Goal: Task Accomplishment & Management: Use online tool/utility

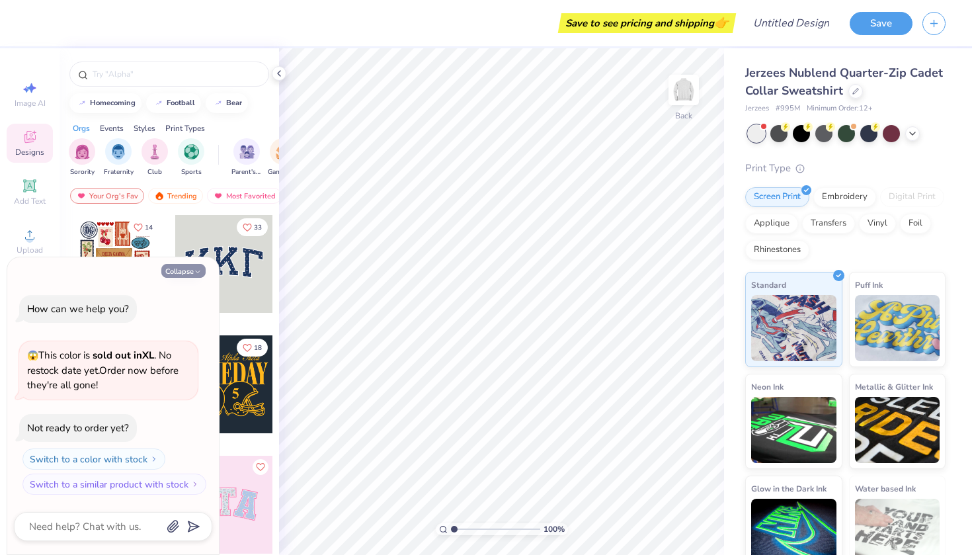
click at [189, 272] on button "Collapse" at bounding box center [183, 271] width 44 height 14
type textarea "x"
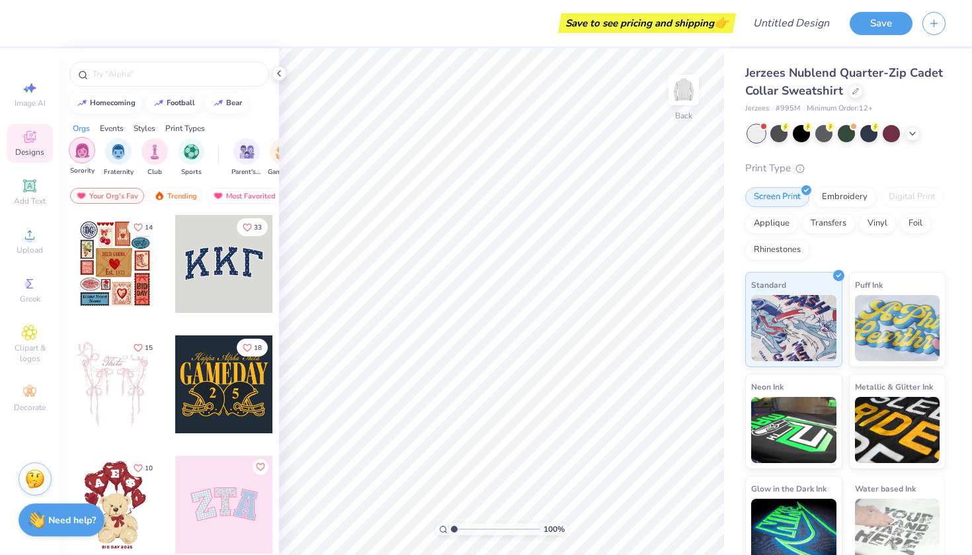
click at [85, 151] on img "filter for Sorority" at bounding box center [82, 150] width 15 height 15
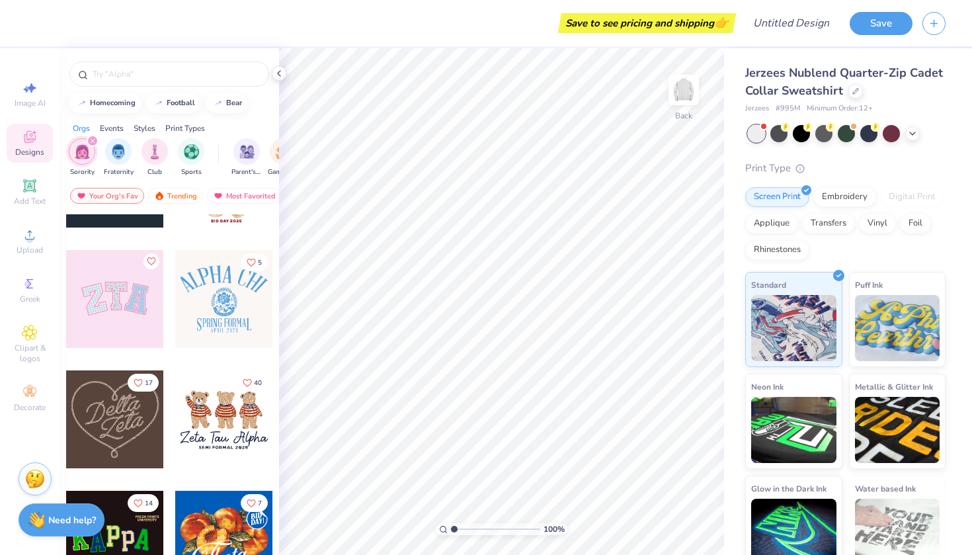
scroll to position [208, 0]
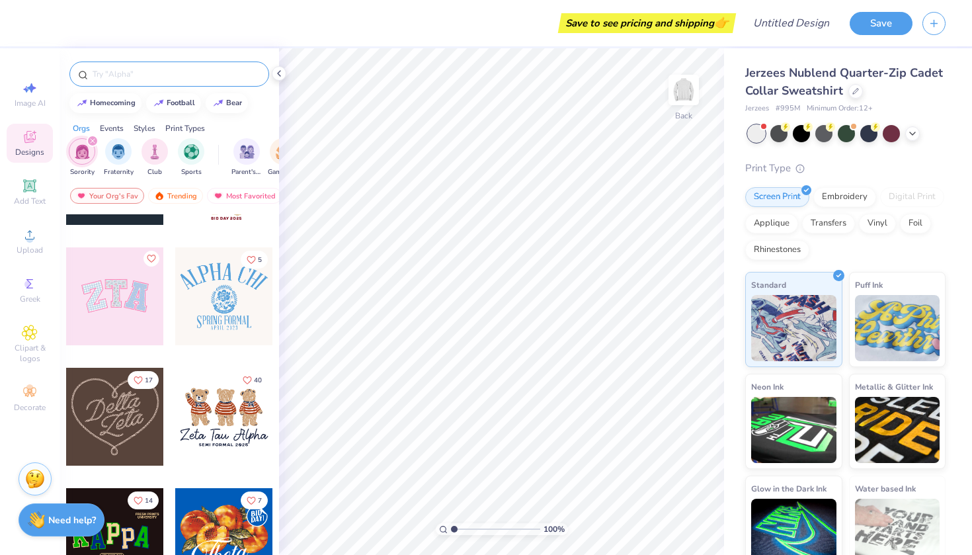
click at [166, 78] on input "text" at bounding box center [175, 73] width 169 height 13
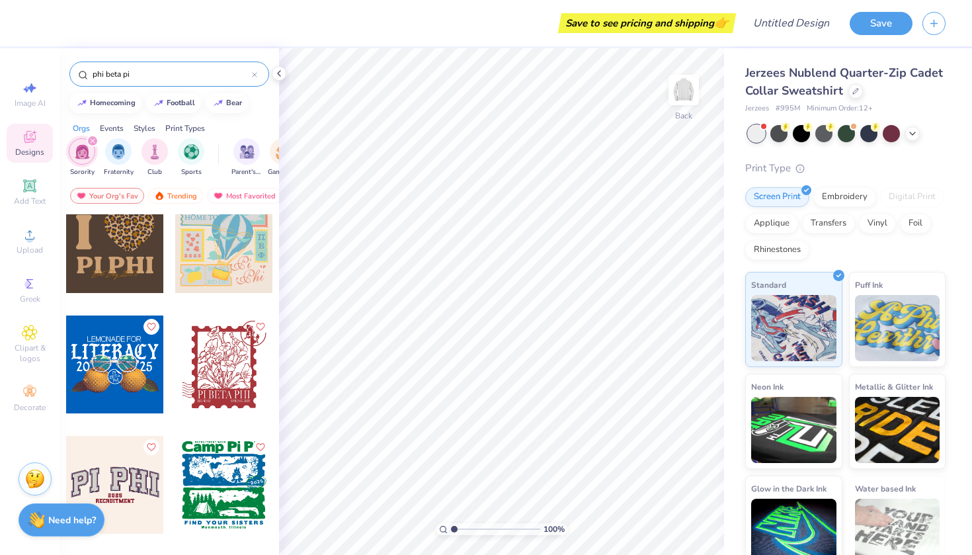
scroll to position [1946, 0]
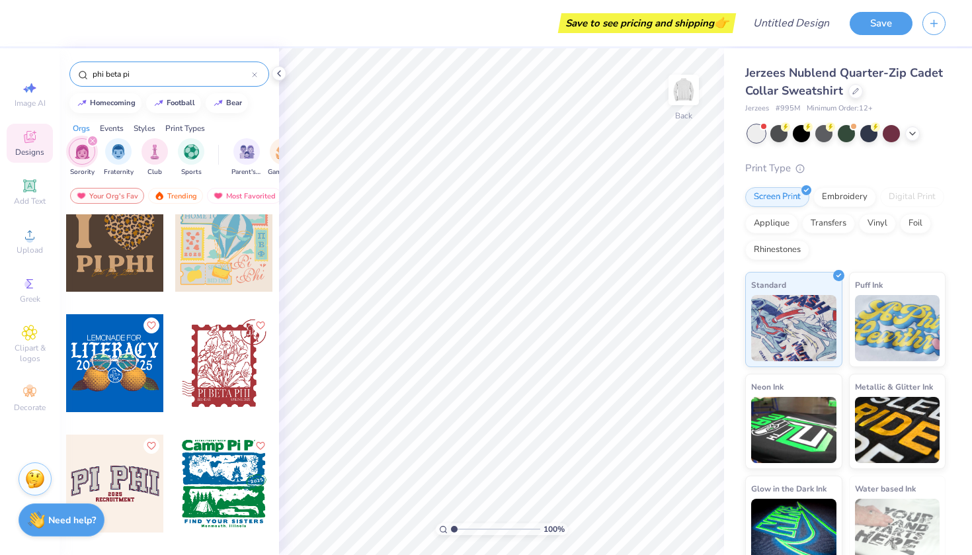
type input "phi beta pi"
click at [131, 259] on div at bounding box center [115, 243] width 98 height 98
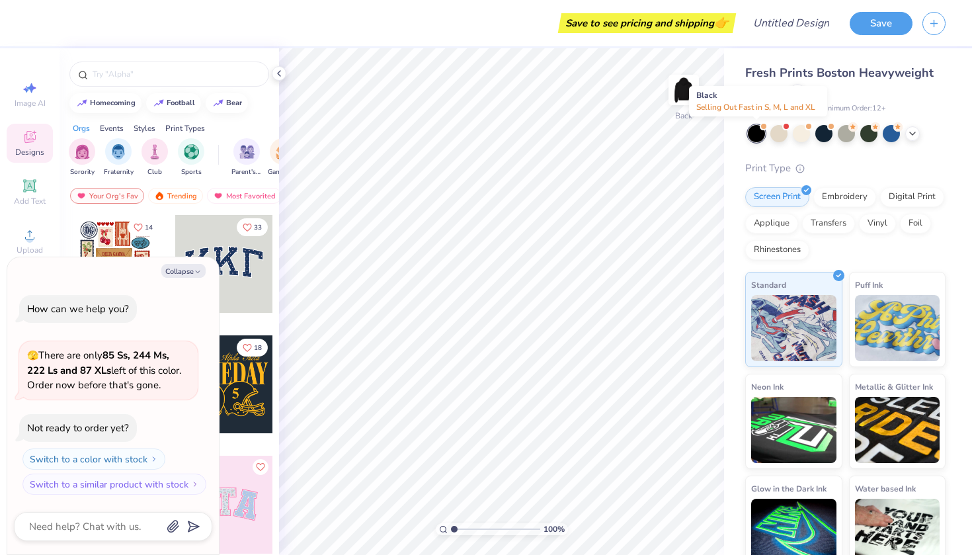
click at [757, 134] on div at bounding box center [756, 133] width 17 height 17
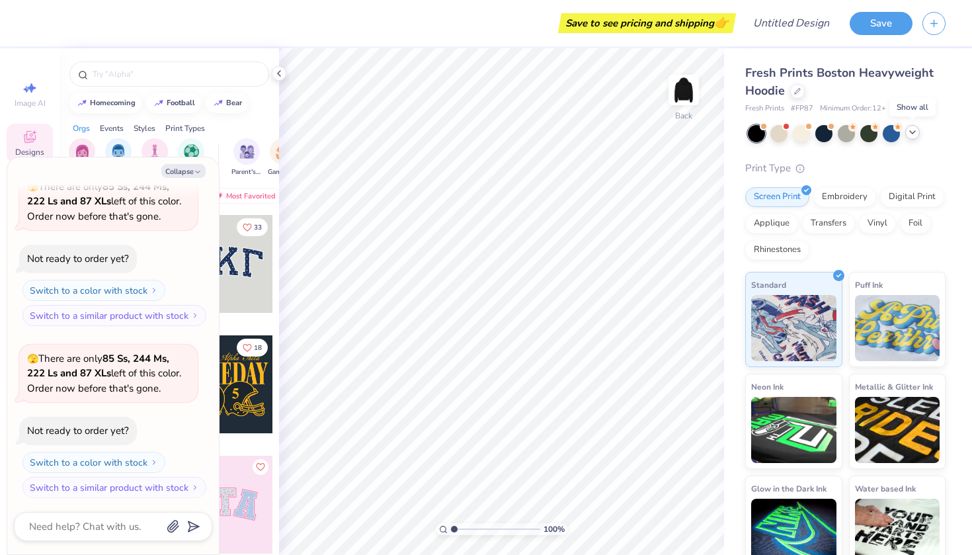
click at [911, 132] on polyline at bounding box center [912, 132] width 5 height 3
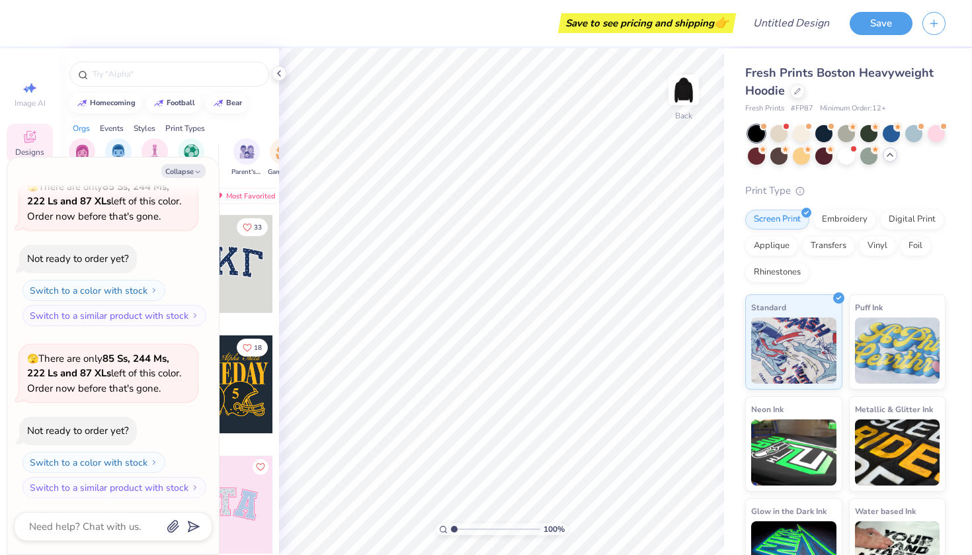
click at [946, 135] on div "Fresh Prints Boston Heavyweight Hoodie Fresh Prints # FP87 Minimum Order: 12 + …" at bounding box center [848, 320] width 248 height 545
click at [939, 133] on div at bounding box center [936, 132] width 17 height 17
click at [824, 129] on div at bounding box center [823, 132] width 17 height 17
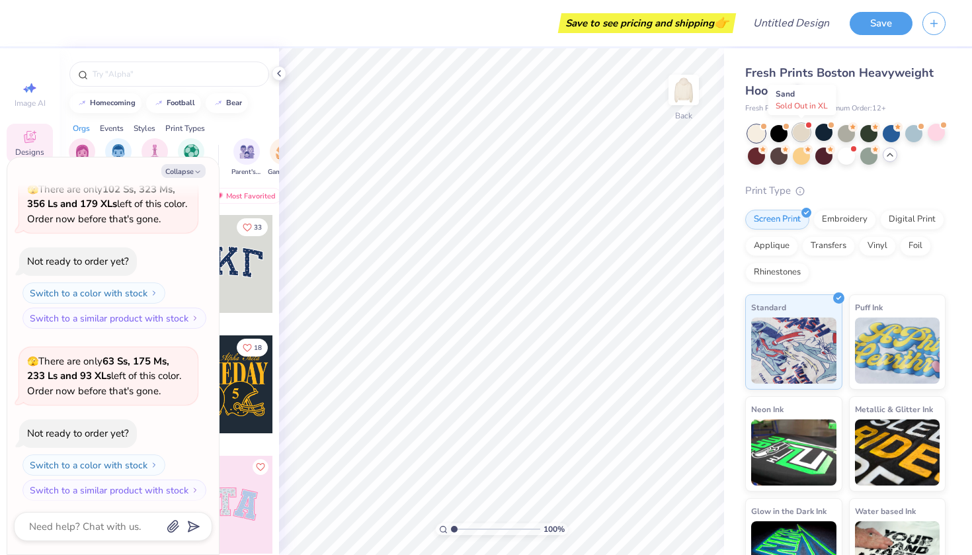
click at [801, 132] on div at bounding box center [801, 132] width 17 height 17
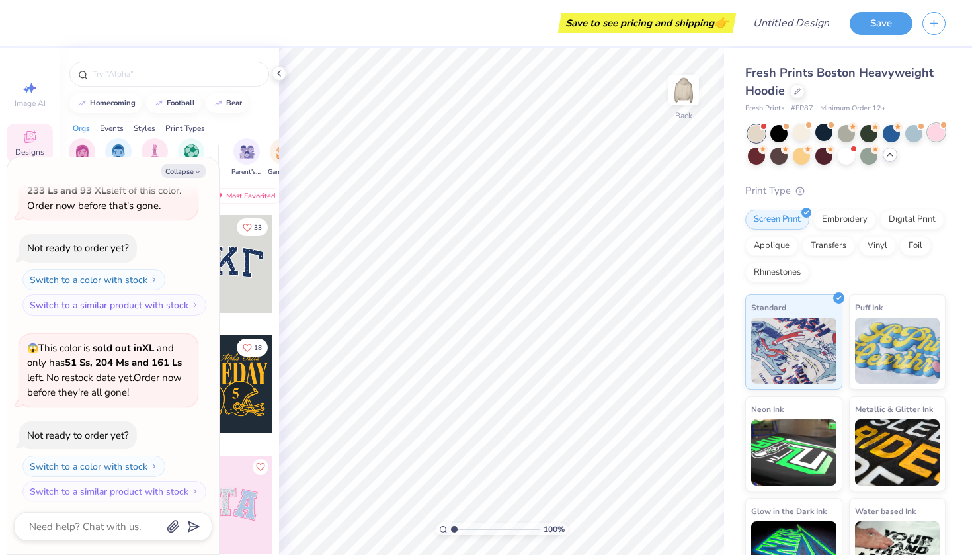
click at [945, 133] on div at bounding box center [936, 132] width 17 height 17
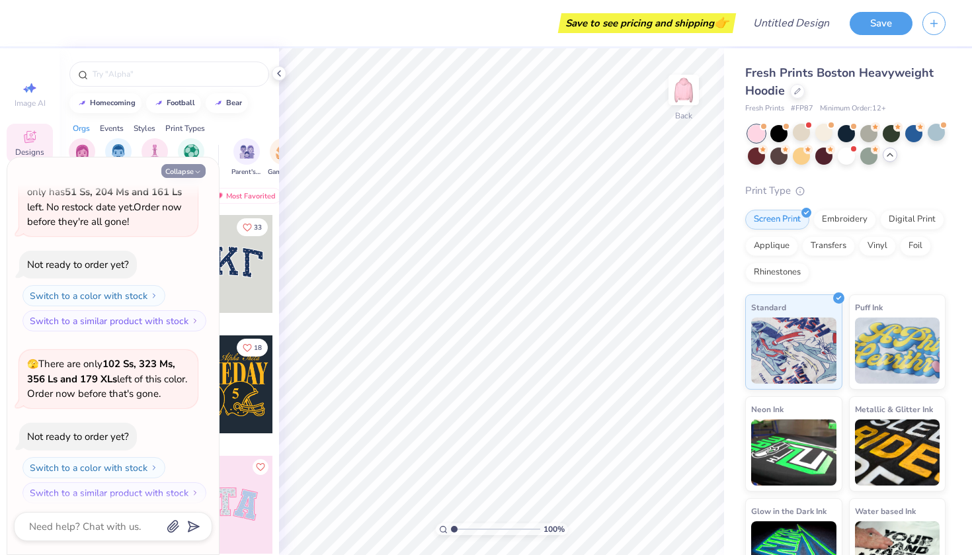
click at [182, 171] on button "Collapse" at bounding box center [183, 171] width 44 height 14
type textarea "x"
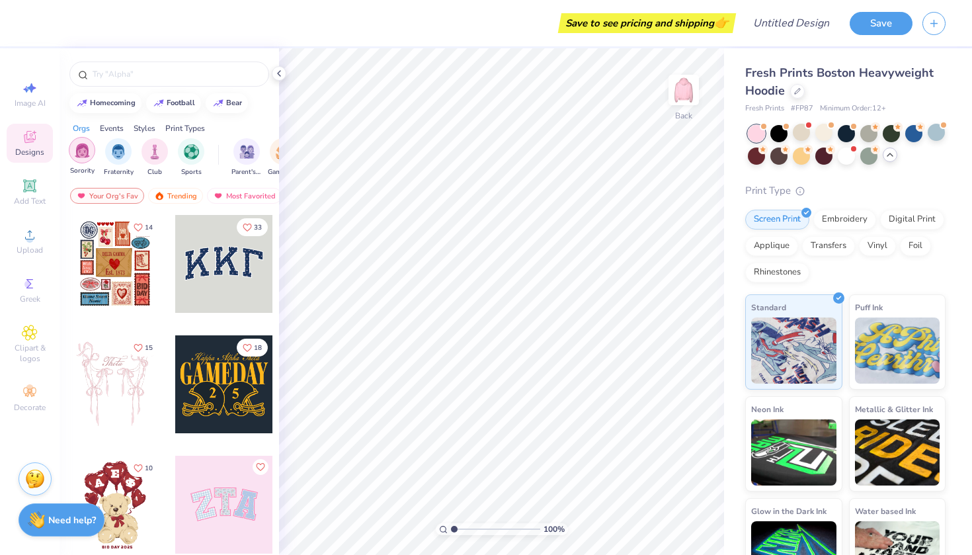
click at [83, 147] on img "filter for Sorority" at bounding box center [82, 150] width 15 height 15
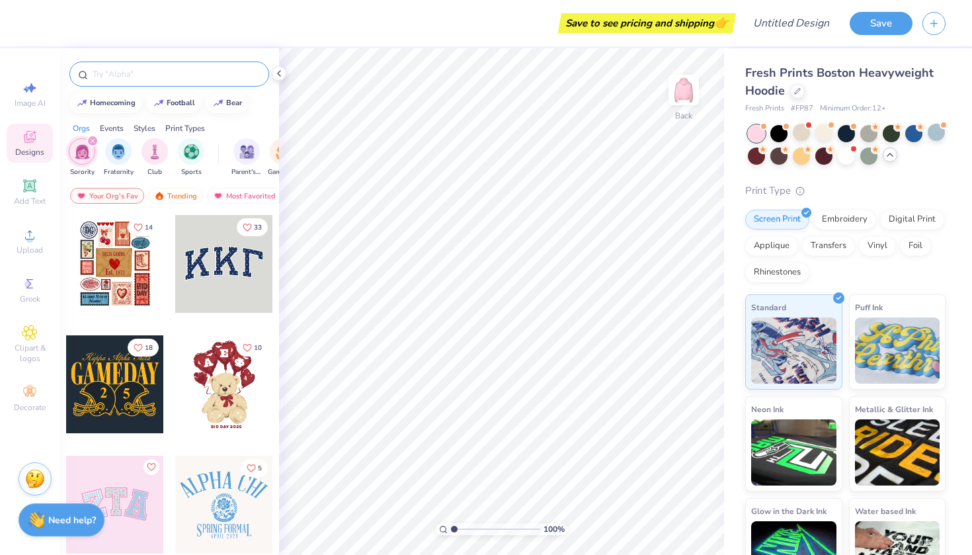
click at [132, 72] on input "text" at bounding box center [175, 73] width 169 height 13
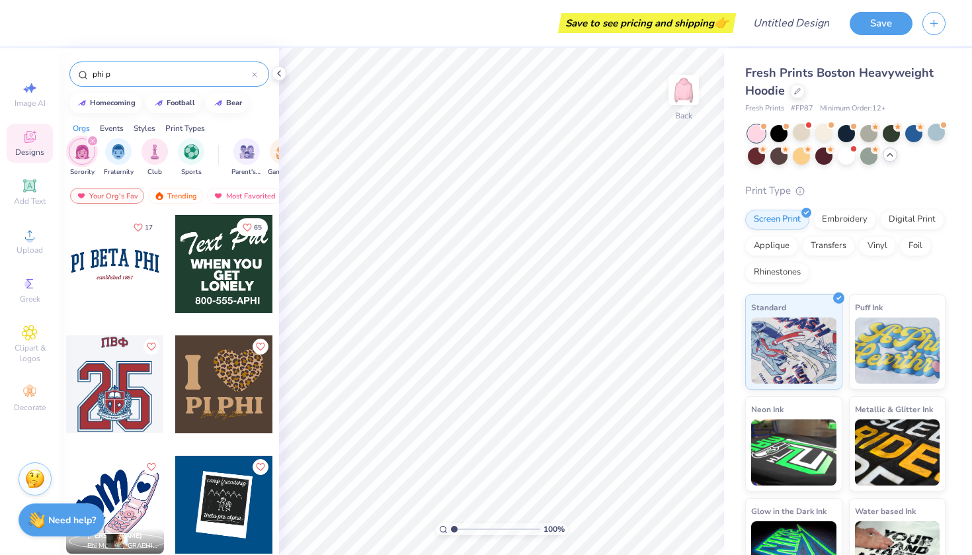
type input "phi pi"
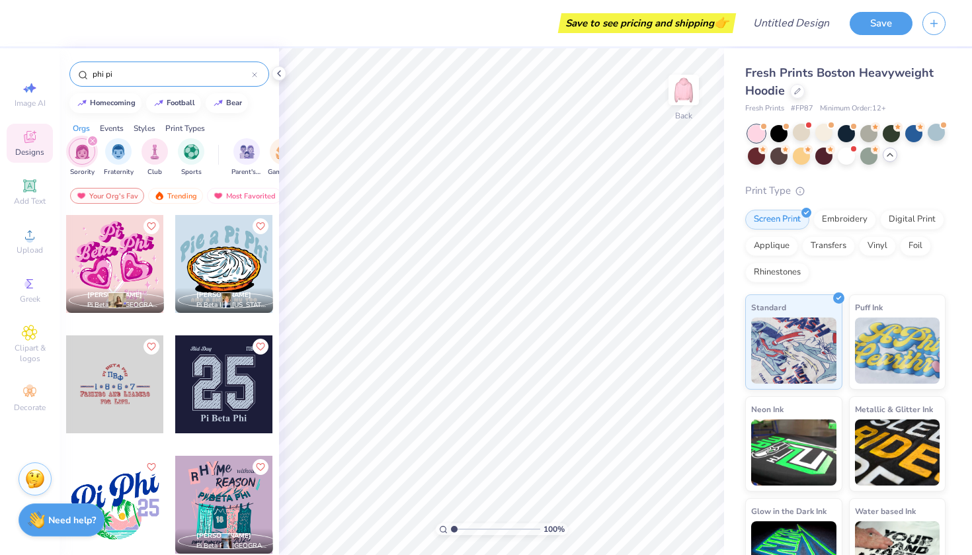
drag, startPoint x: 124, startPoint y: 73, endPoint x: 14, endPoint y: 56, distance: 111.2
click at [14, 56] on div "Save to see pricing and shipping 👉 Design Title Save Image AI Designs Add Text …" at bounding box center [486, 277] width 972 height 555
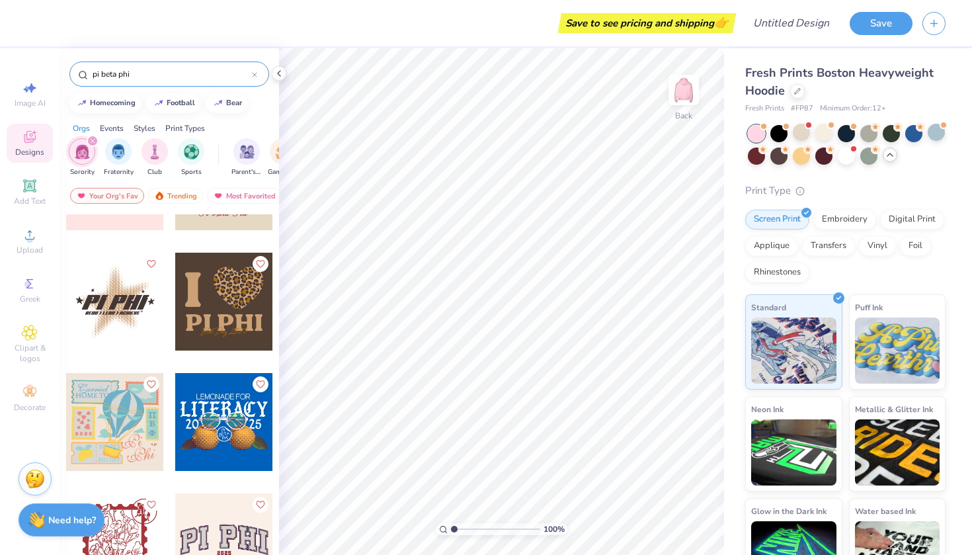
scroll to position [1736, 0]
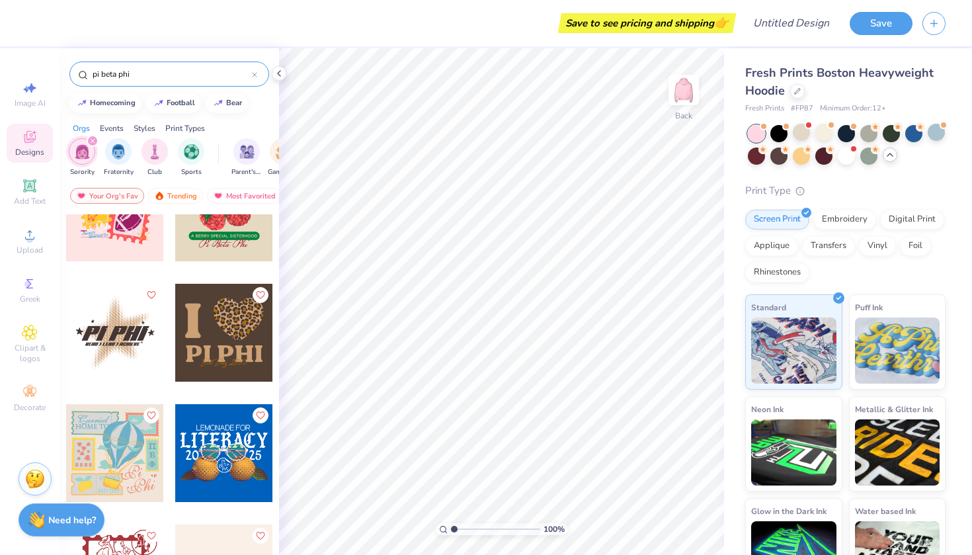
type input "pi beta phi"
click at [222, 309] on div at bounding box center [224, 333] width 98 height 98
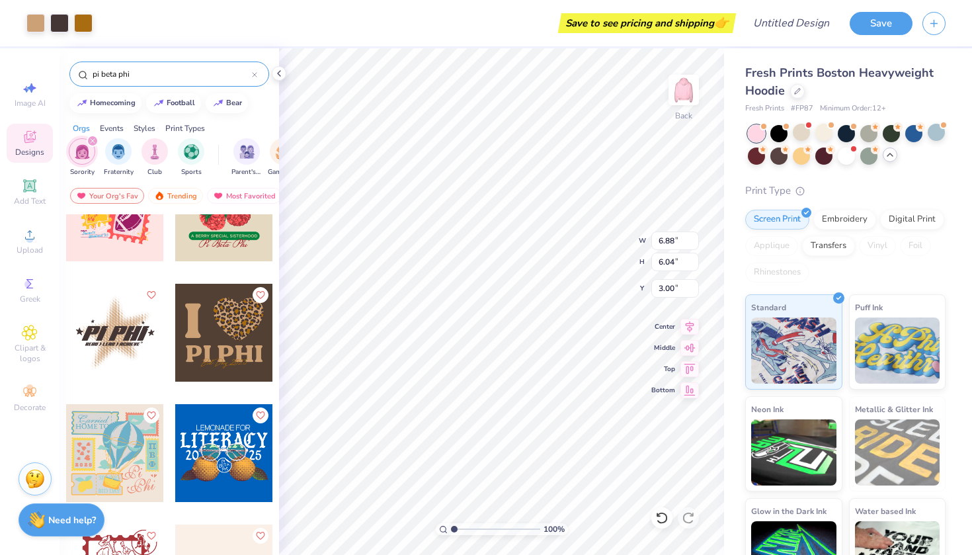
type input "10.23"
type input "8.98"
type input "2.26"
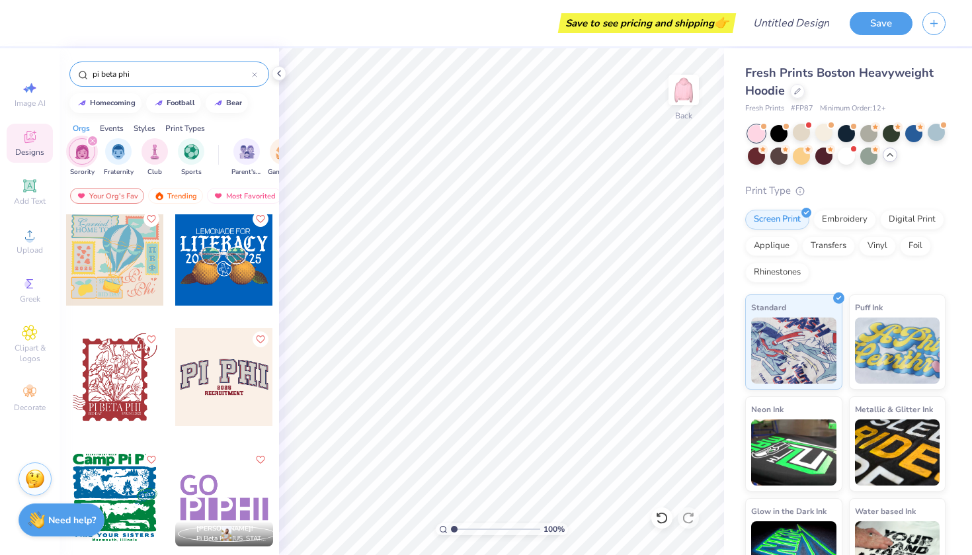
scroll to position [1930, 0]
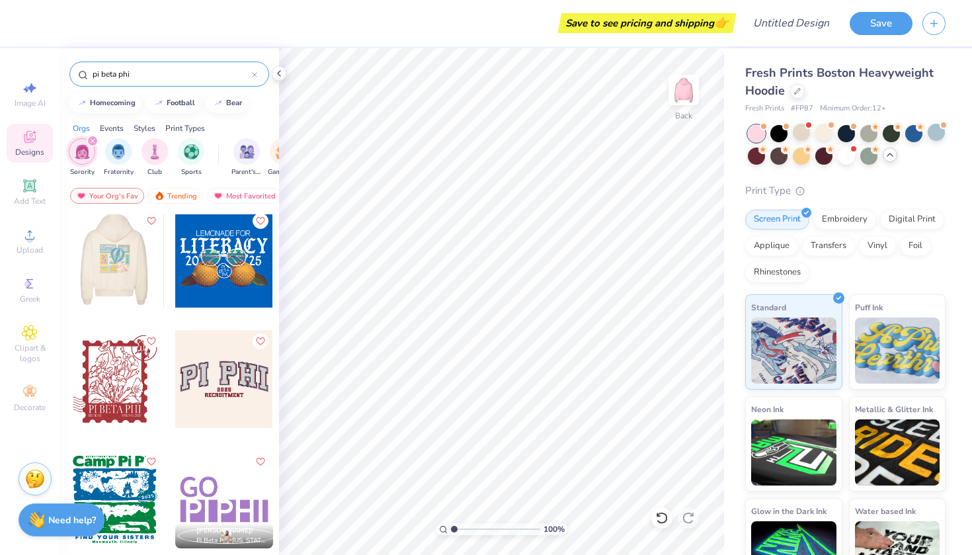
click at [141, 290] on div at bounding box center [114, 259] width 98 height 98
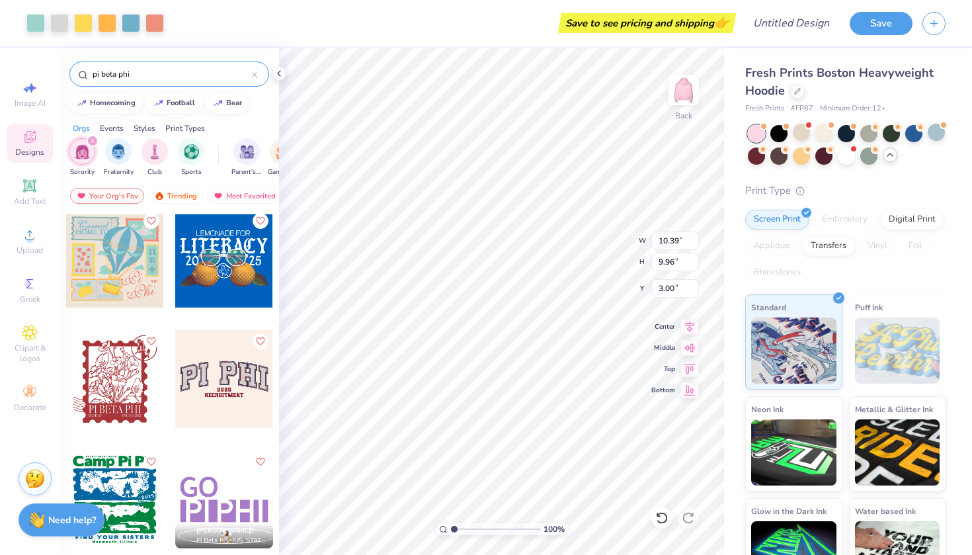
type input "0.50"
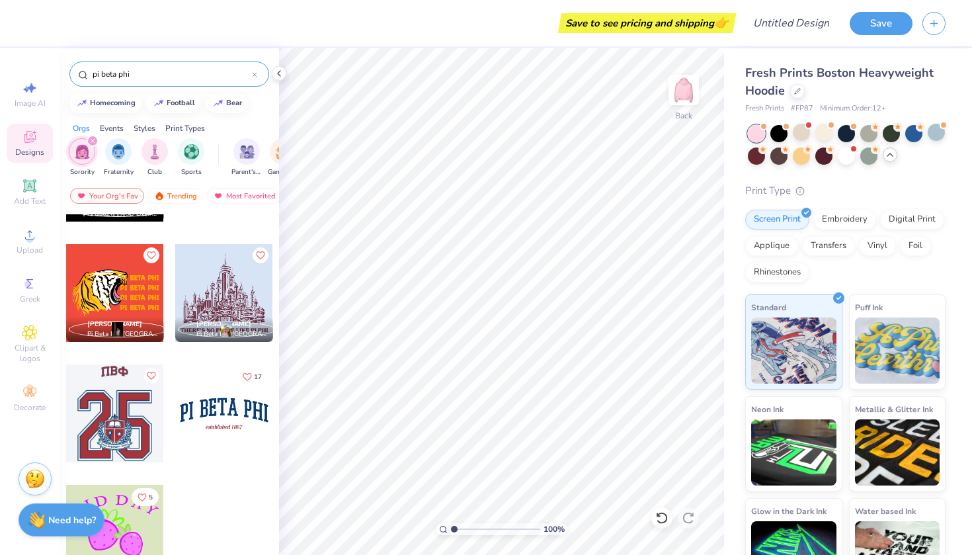
scroll to position [6107, 0]
click at [239, 407] on div at bounding box center [224, 413] width 98 height 98
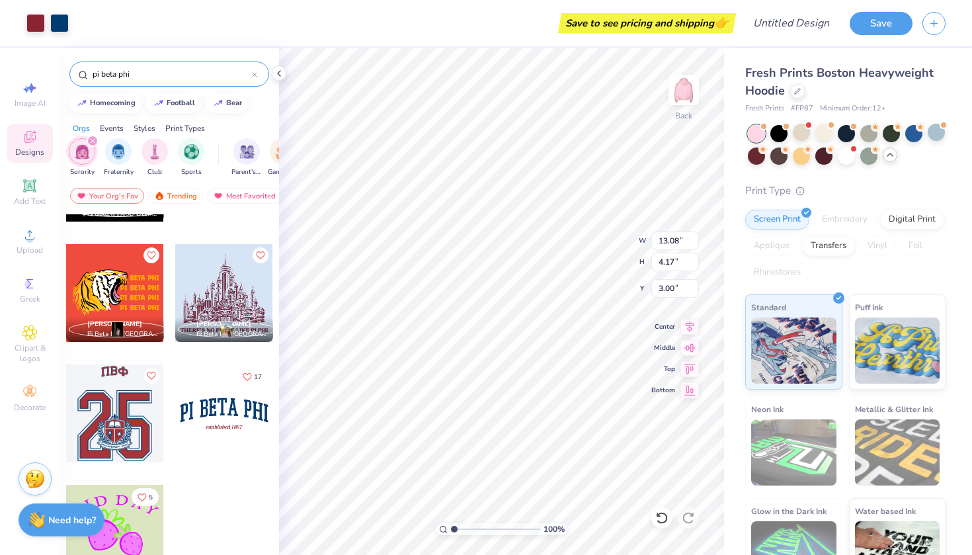
type input "4.20"
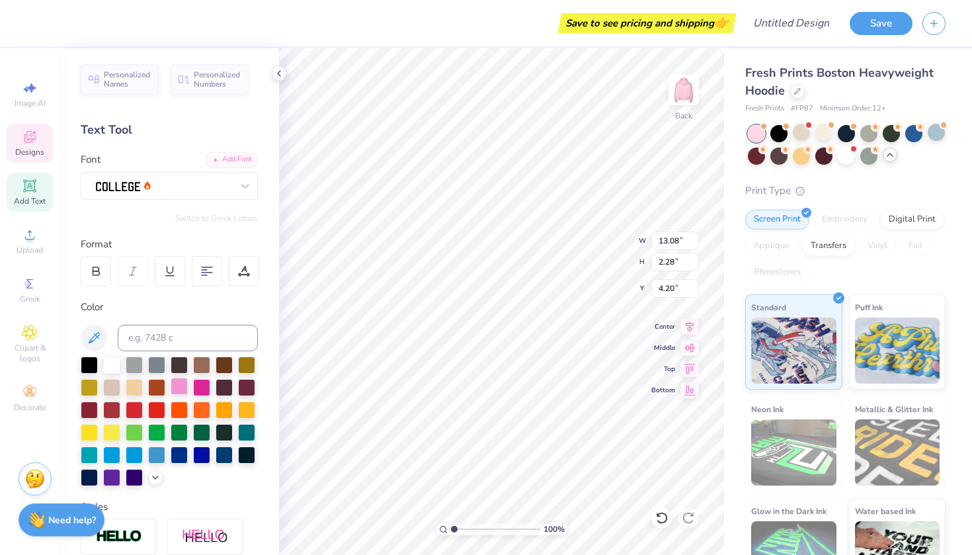
click at [179, 383] on div at bounding box center [179, 385] width 17 height 17
click at [115, 364] on div at bounding box center [111, 363] width 17 height 17
type input "5.42"
type input "0.62"
type input "7.75"
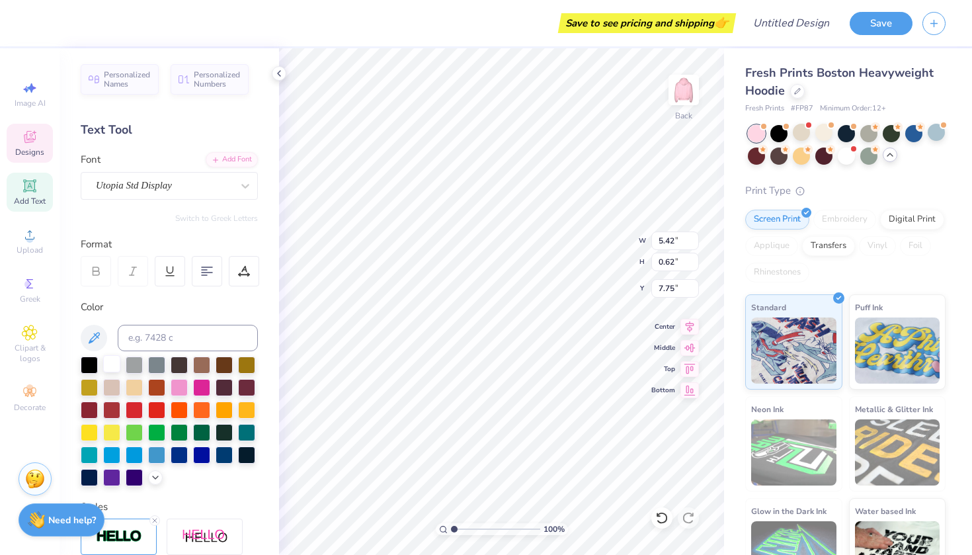
click at [109, 359] on div at bounding box center [111, 363] width 17 height 17
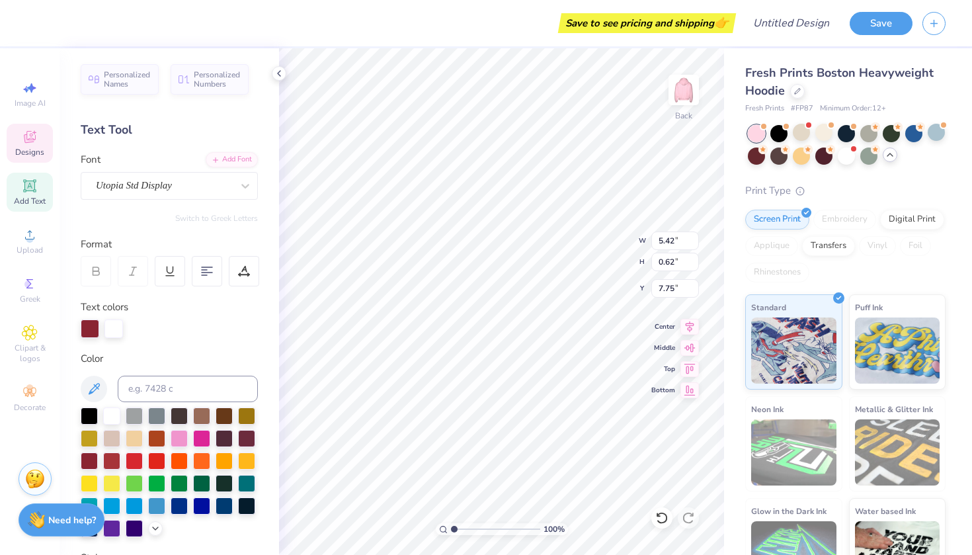
scroll to position [0, 4]
click at [118, 418] on div at bounding box center [111, 414] width 17 height 17
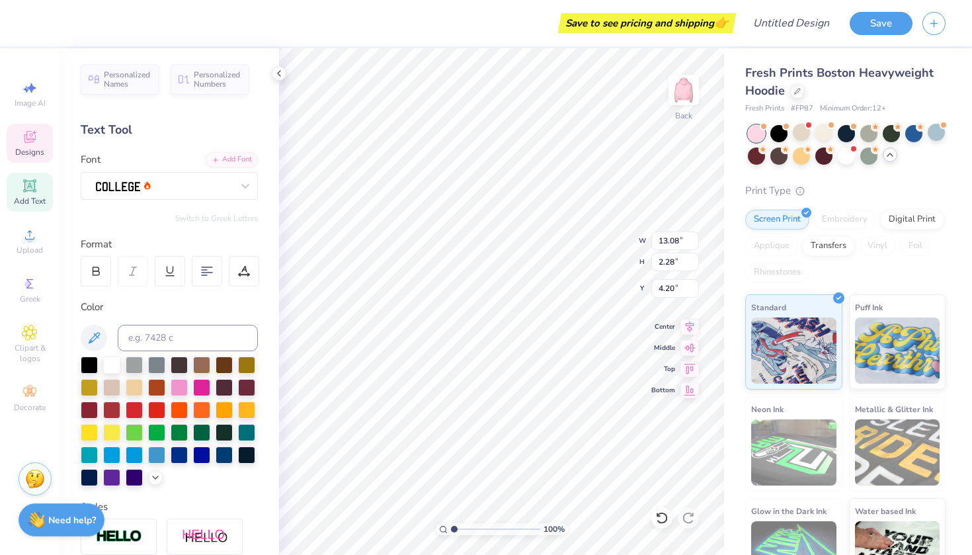
type input "5.42"
type input "0.62"
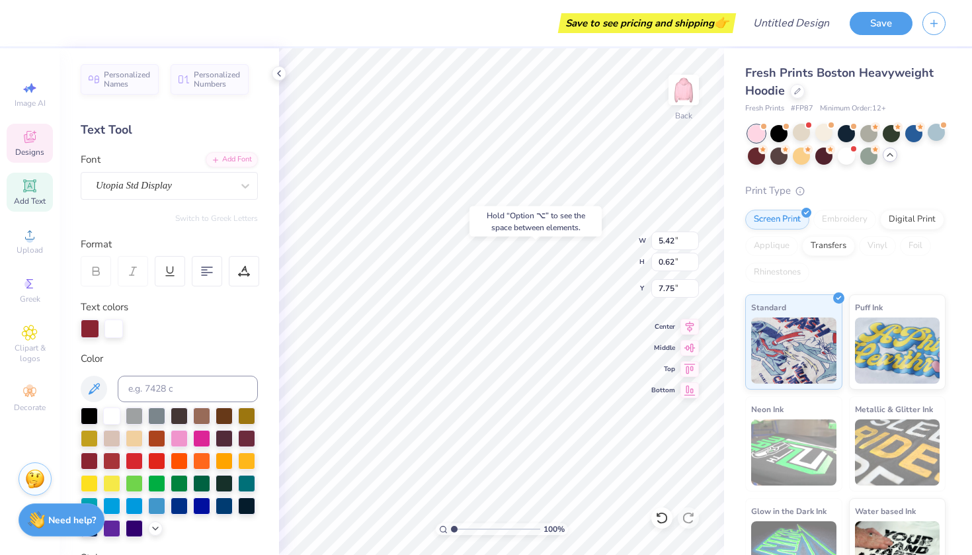
type input "7.70"
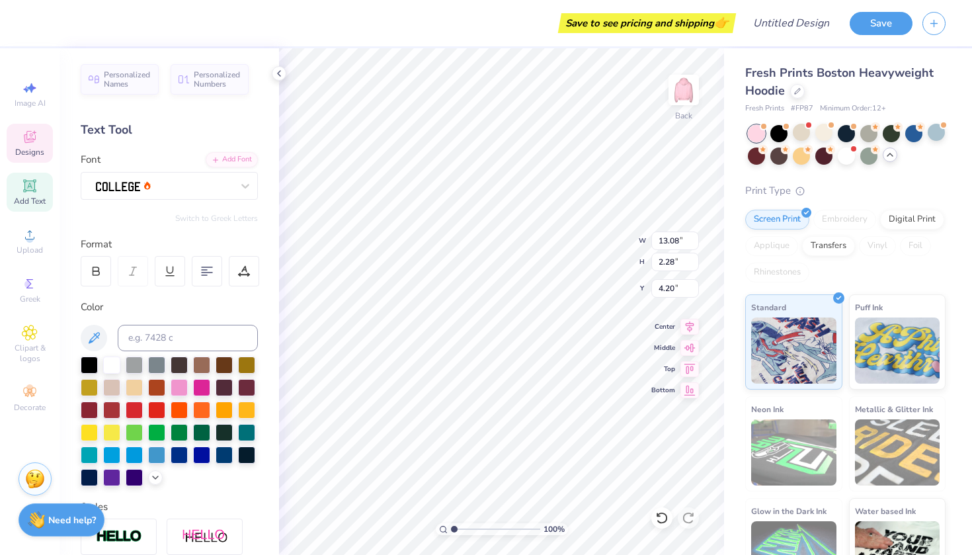
type input "4.47"
type input "5.42"
type input "0.62"
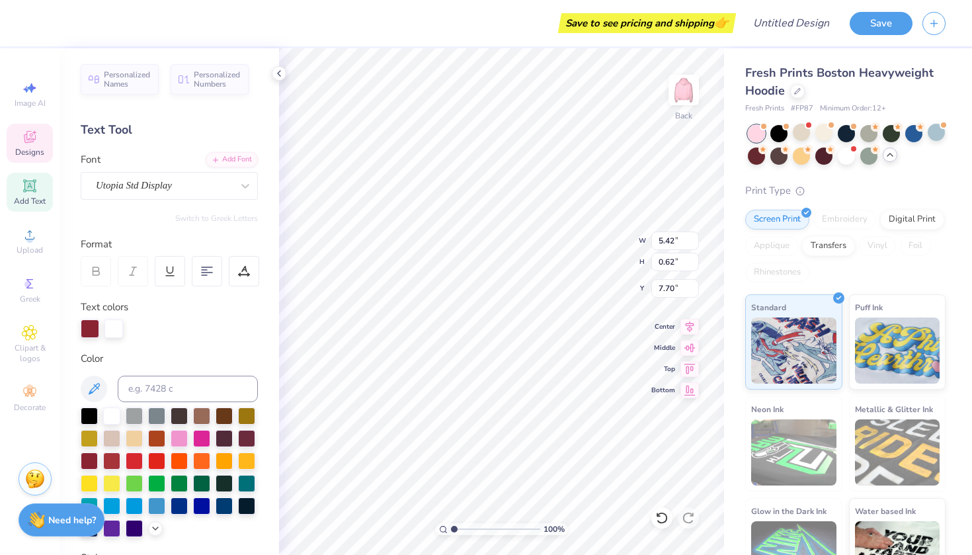
type input "8.15"
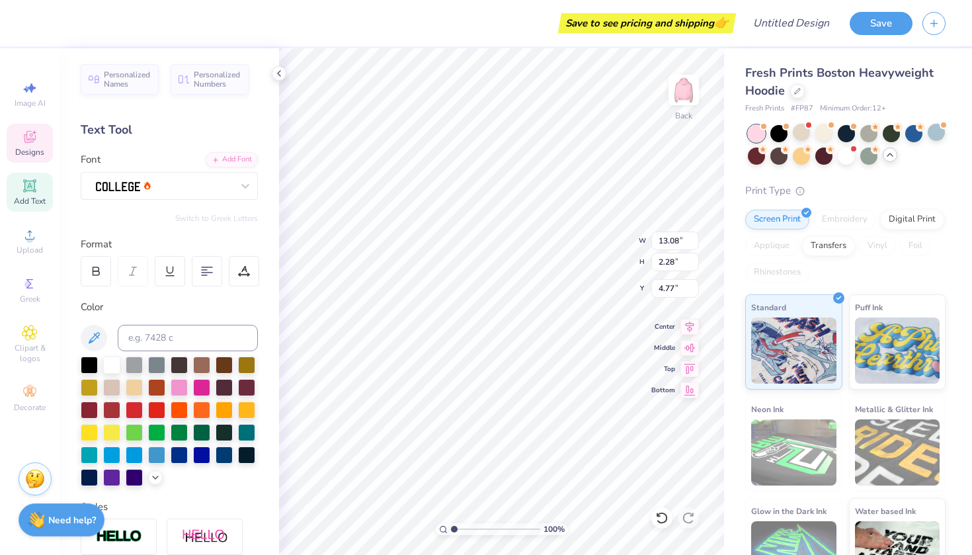
type input "4.47"
type input "14.04"
type input "2.44"
type input "4.31"
type input "5.42"
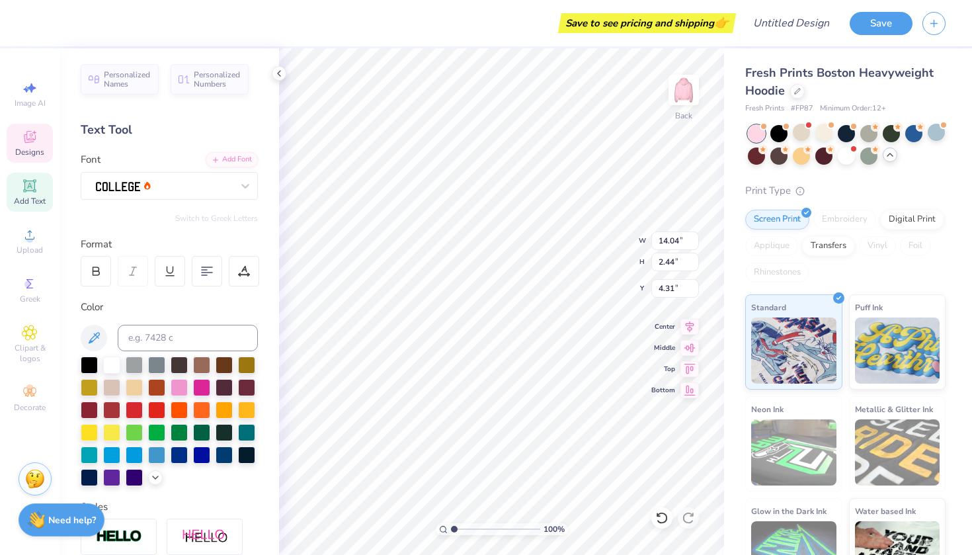
type input "0.62"
type input "8.15"
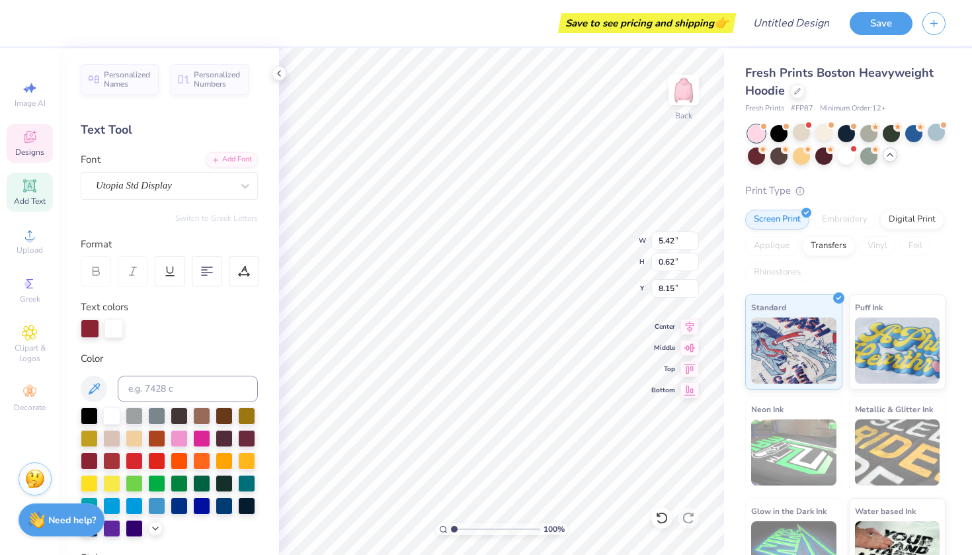
type input "6.00"
type input "0.69"
type input "7.43"
click at [682, 95] on img at bounding box center [683, 89] width 53 height 53
click at [690, 101] on img at bounding box center [683, 89] width 53 height 53
